Goal: Check status

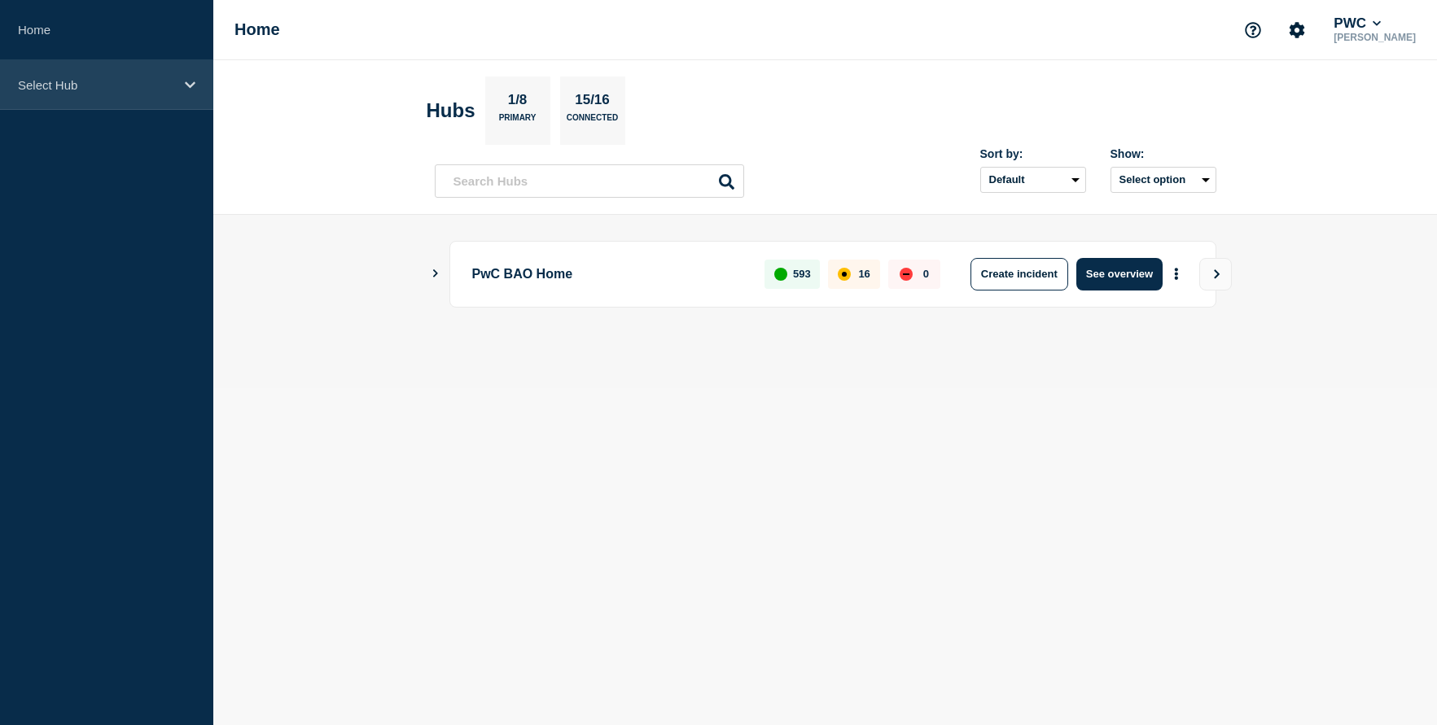
click at [193, 86] on icon at bounding box center [190, 85] width 11 height 12
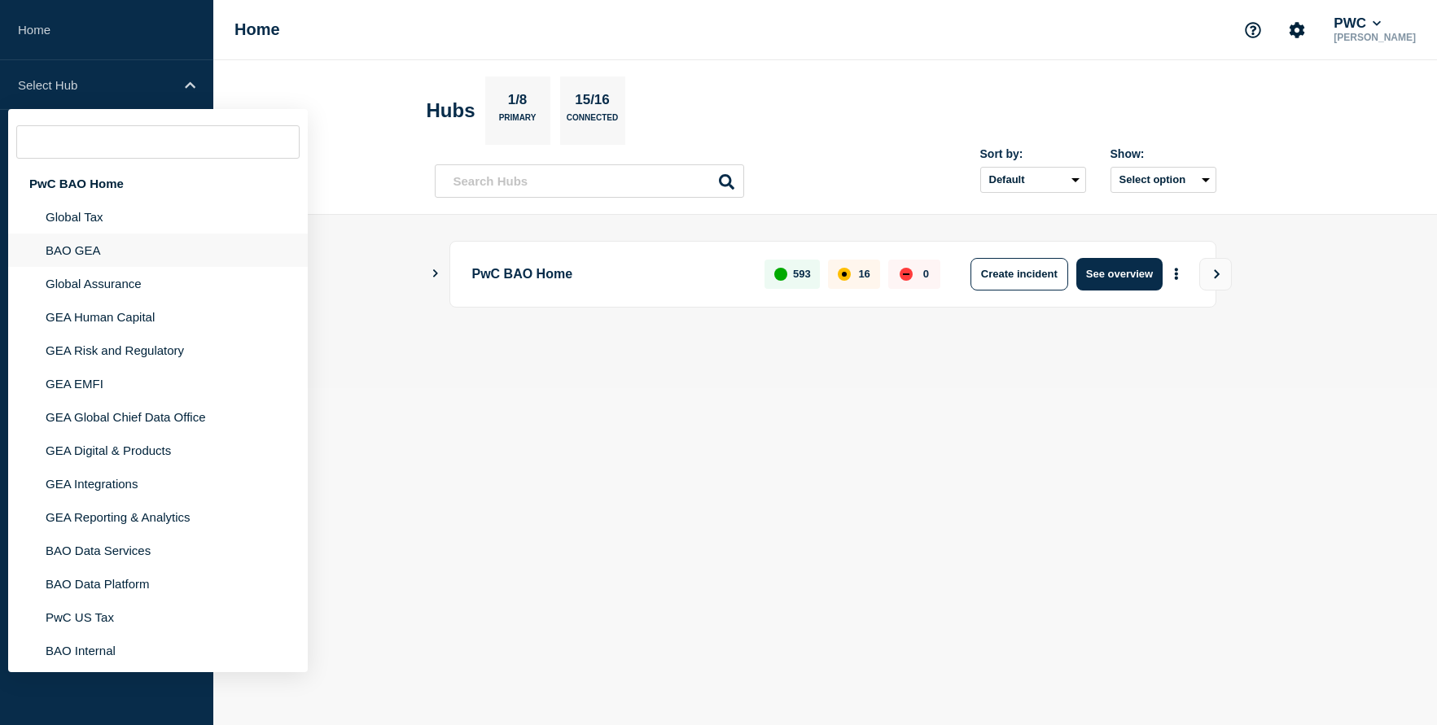
click at [103, 262] on li "BAO GEA" at bounding box center [158, 250] width 300 height 33
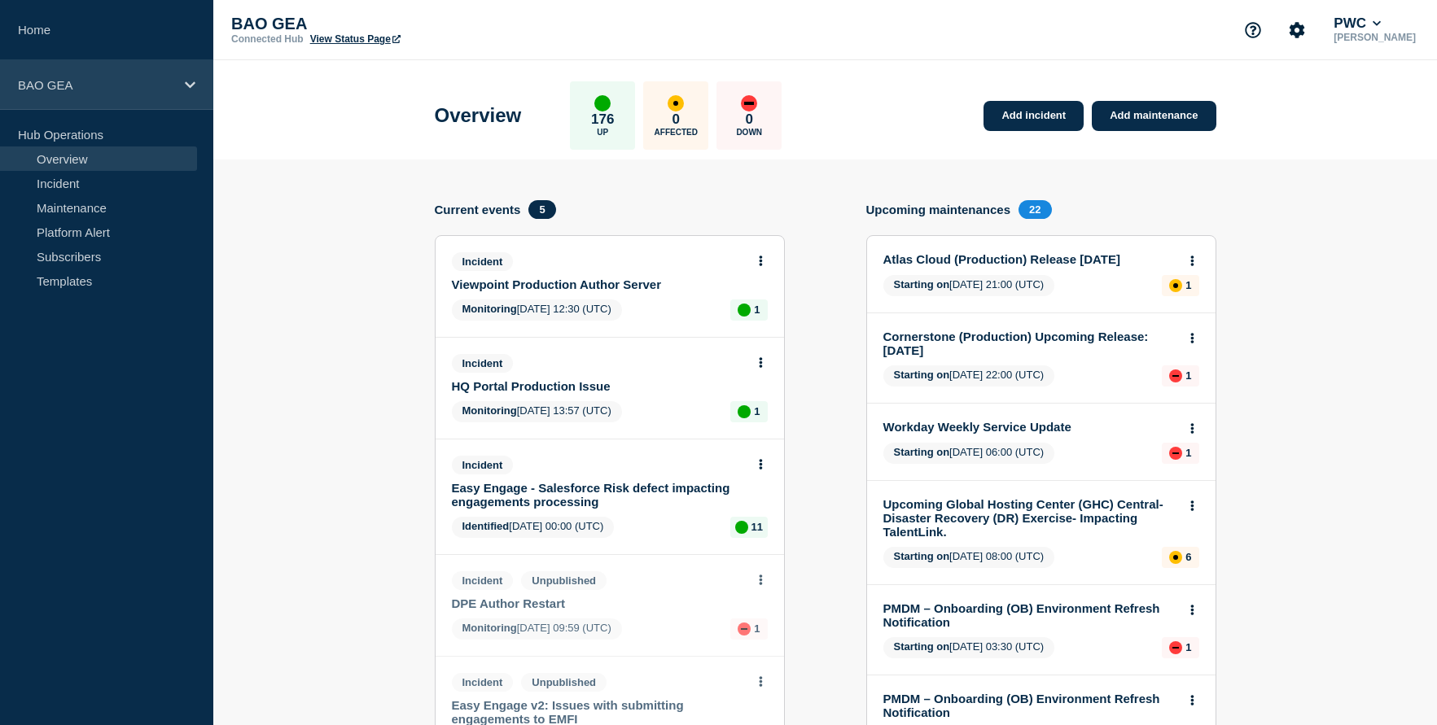
click at [185, 87] on icon at bounding box center [190, 85] width 11 height 12
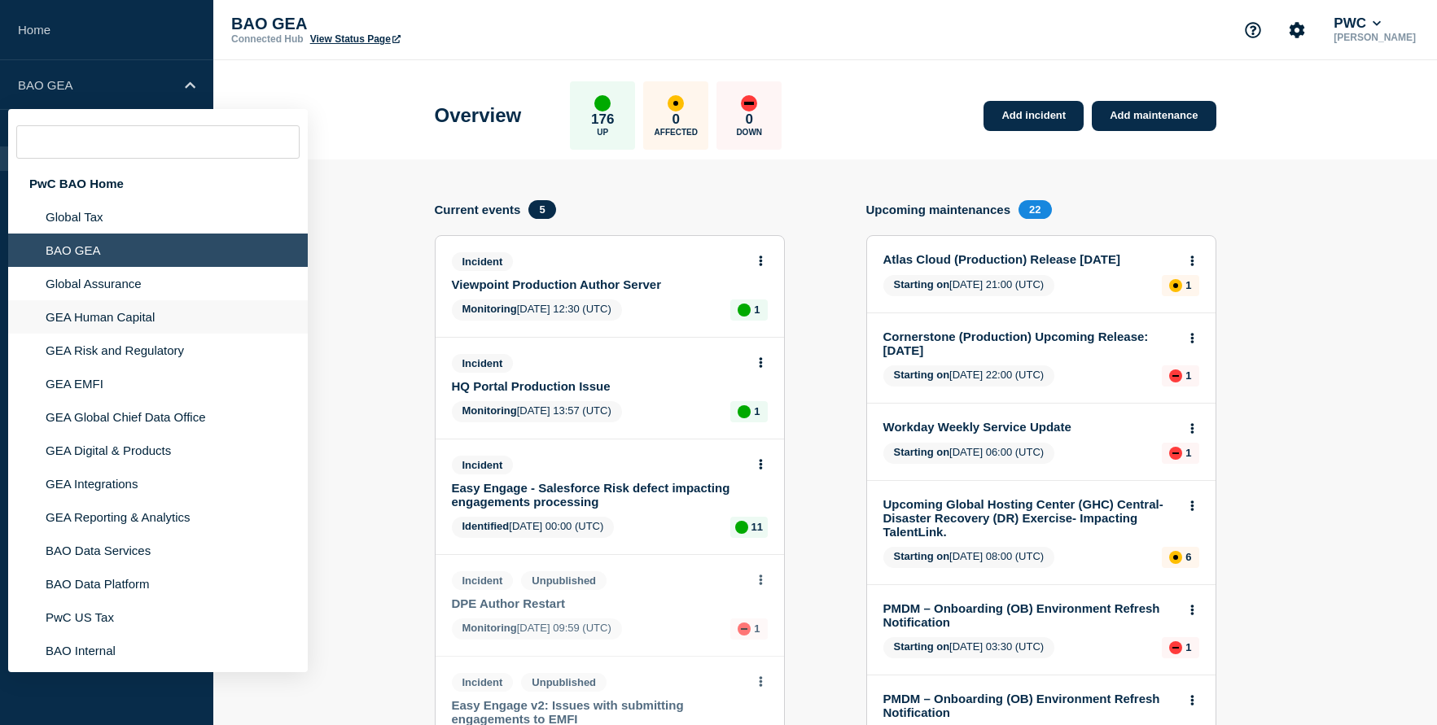
click at [136, 334] on li "GEA Human Capital" at bounding box center [158, 316] width 300 height 33
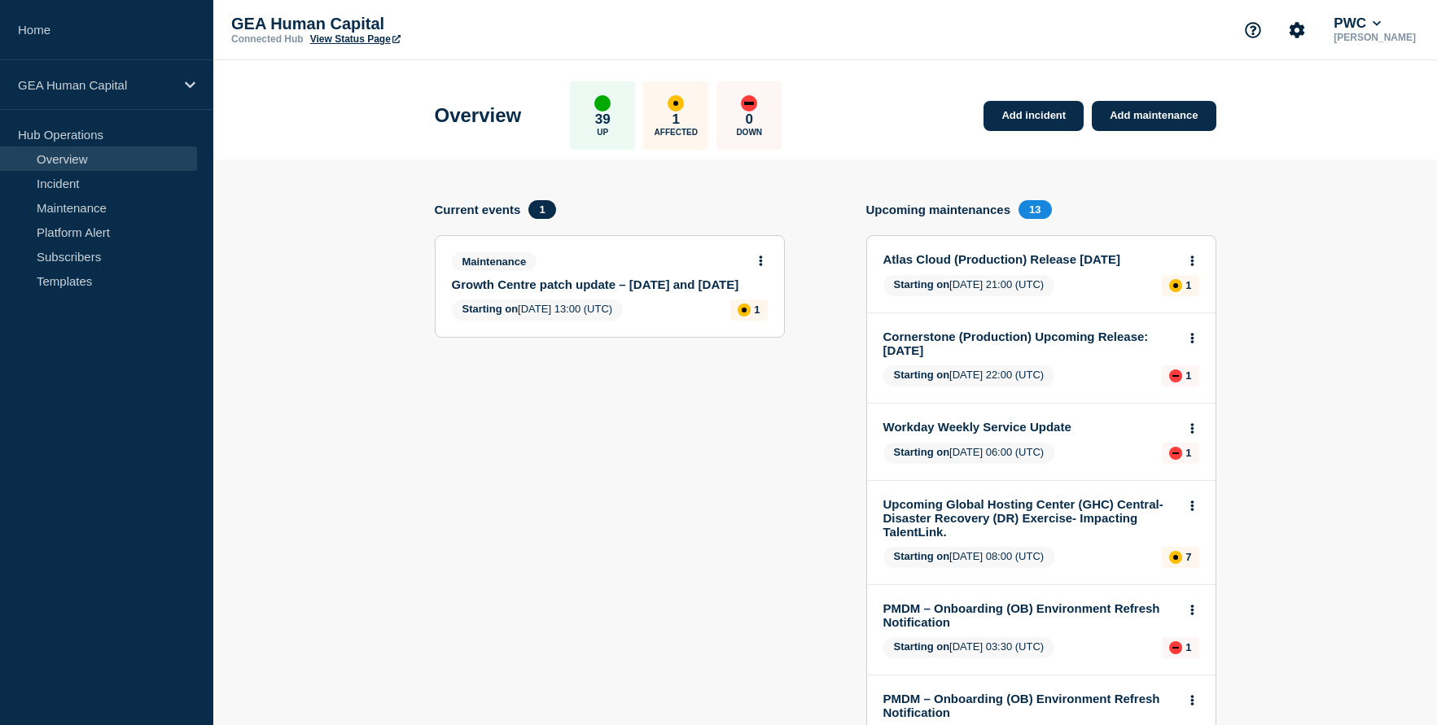
click at [606, 112] on p "39" at bounding box center [602, 120] width 15 height 16
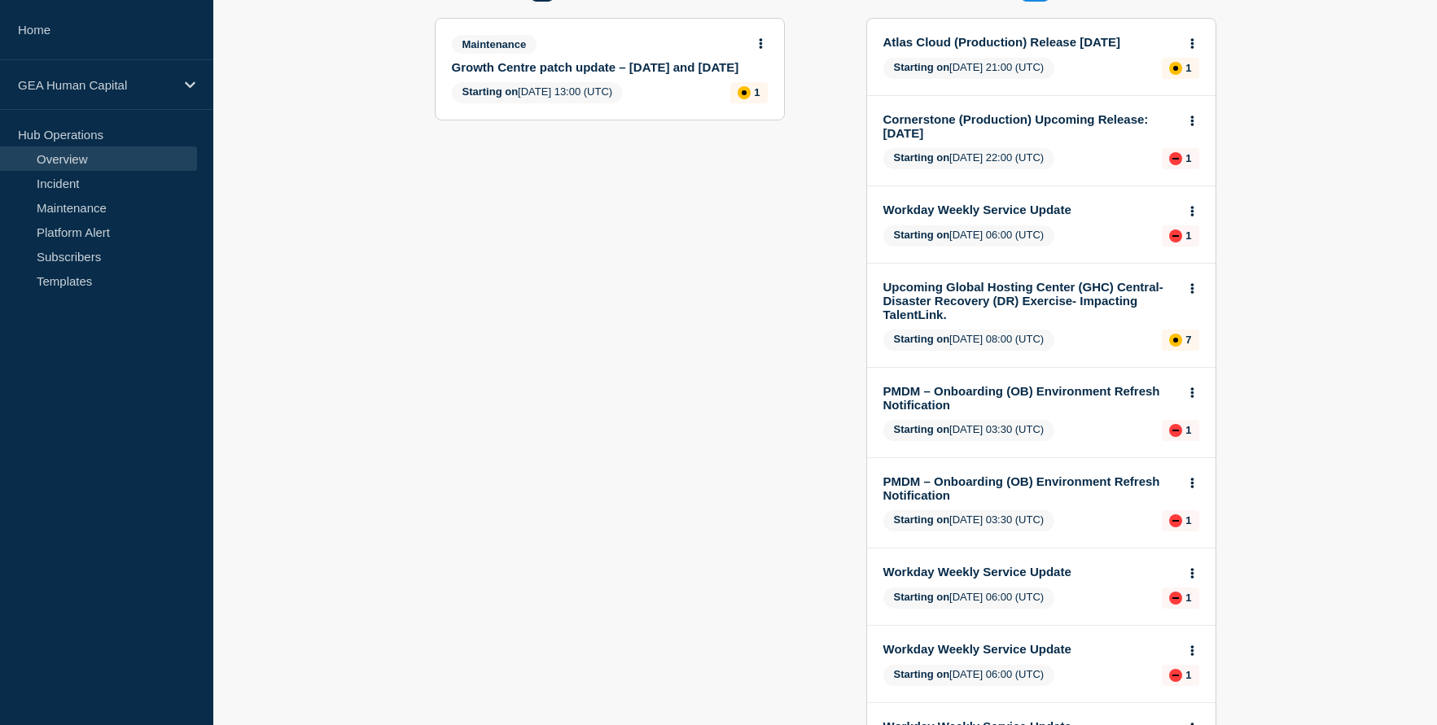
scroll to position [225, 0]
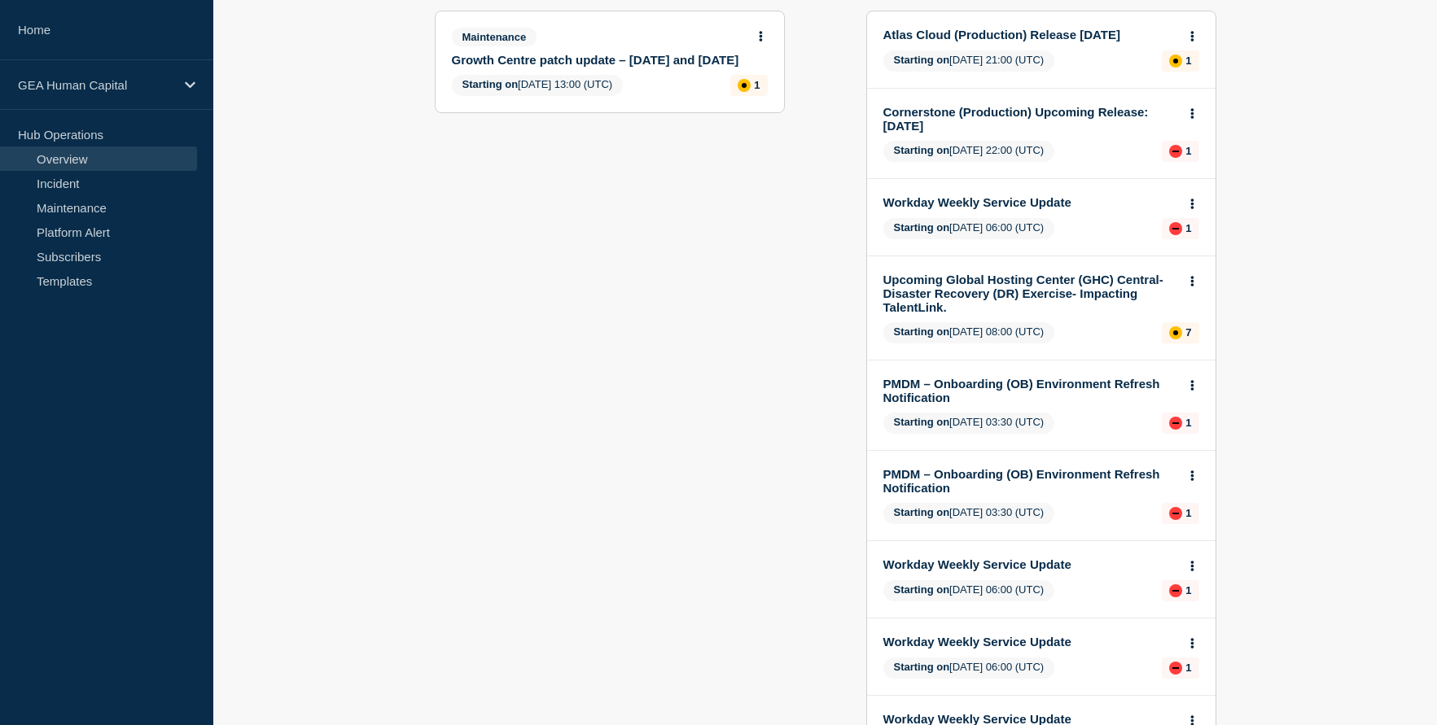
click at [943, 400] on link "PMDM – Onboarding (OB) Environment Refresh Notification" at bounding box center [1030, 391] width 294 height 28
